Goal: Navigation & Orientation: Find specific page/section

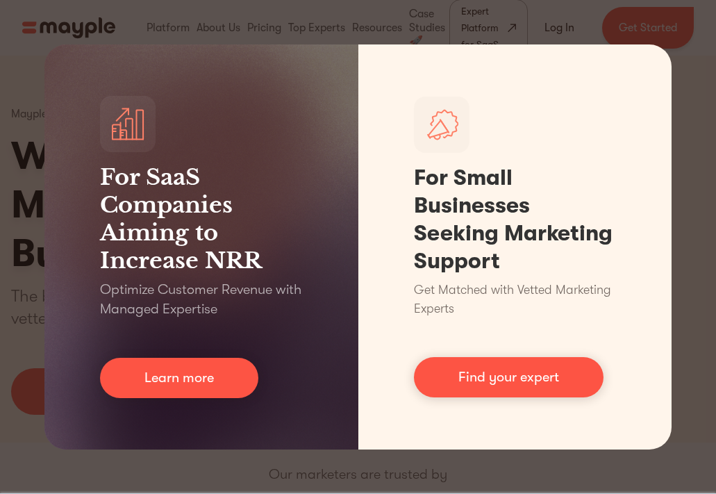
click at [694, 189] on div "For SaaS Companies Aiming to Increase NRR Optimize Customer Revenue with Manage…" at bounding box center [358, 247] width 716 height 494
click at [656, 35] on div "For SaaS Companies Aiming to Increase NRR Optimize Customer Revenue with Manage…" at bounding box center [358, 247] width 716 height 494
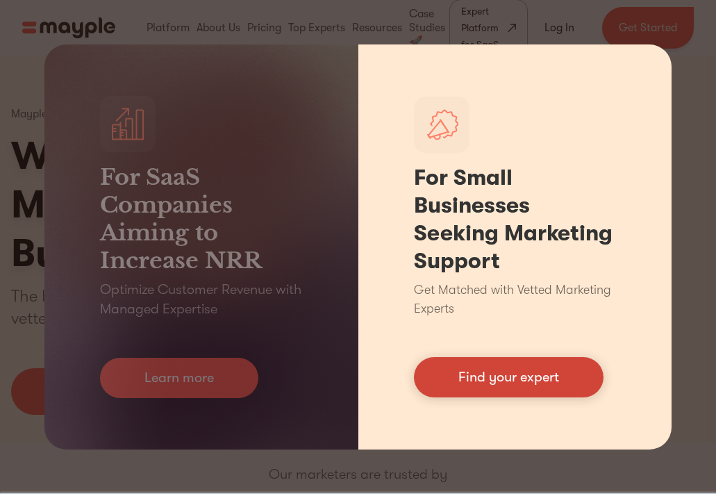
click at [490, 390] on link "Find your expert" at bounding box center [509, 377] width 190 height 40
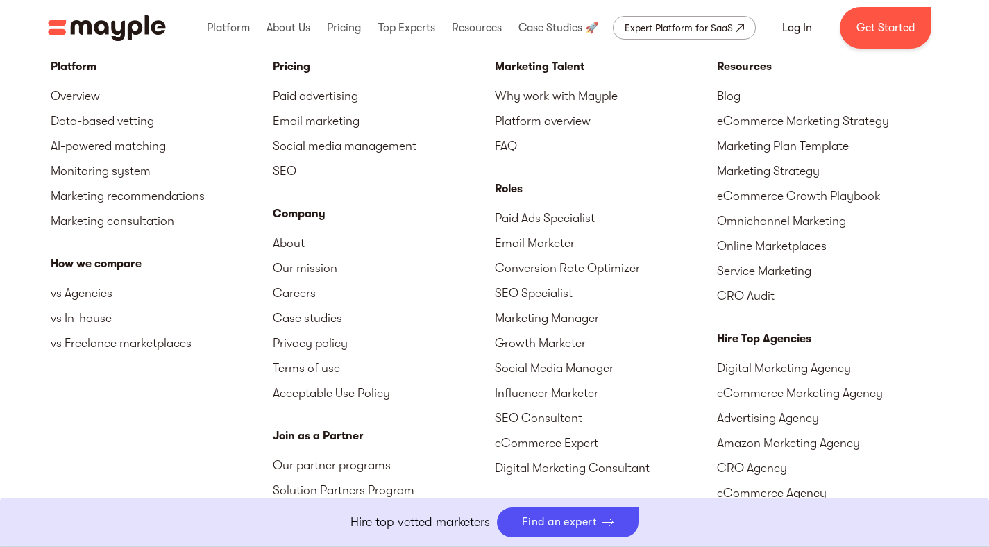
scroll to position [6115, 0]
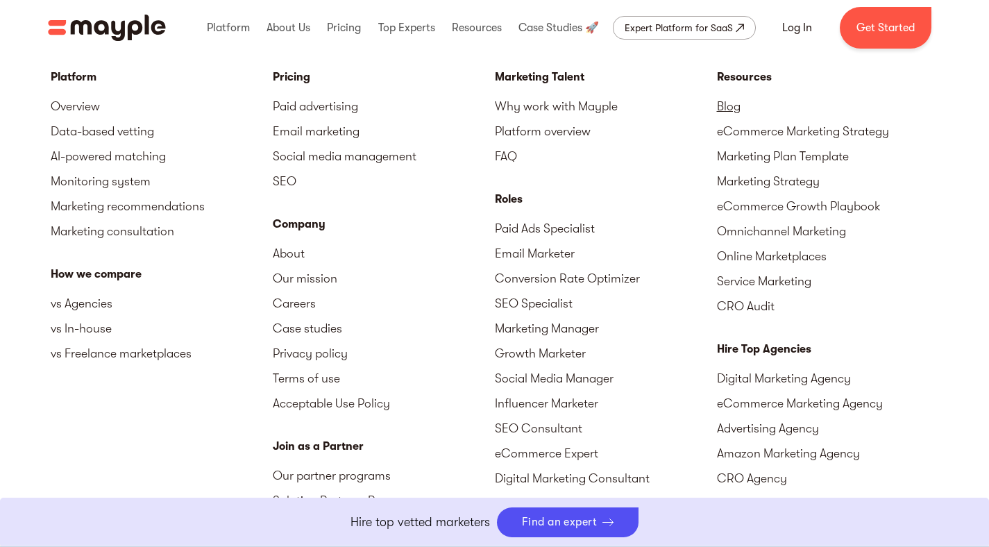
click at [715, 108] on link "Blog" at bounding box center [828, 106] width 222 height 25
